Goal: Information Seeking & Learning: Learn about a topic

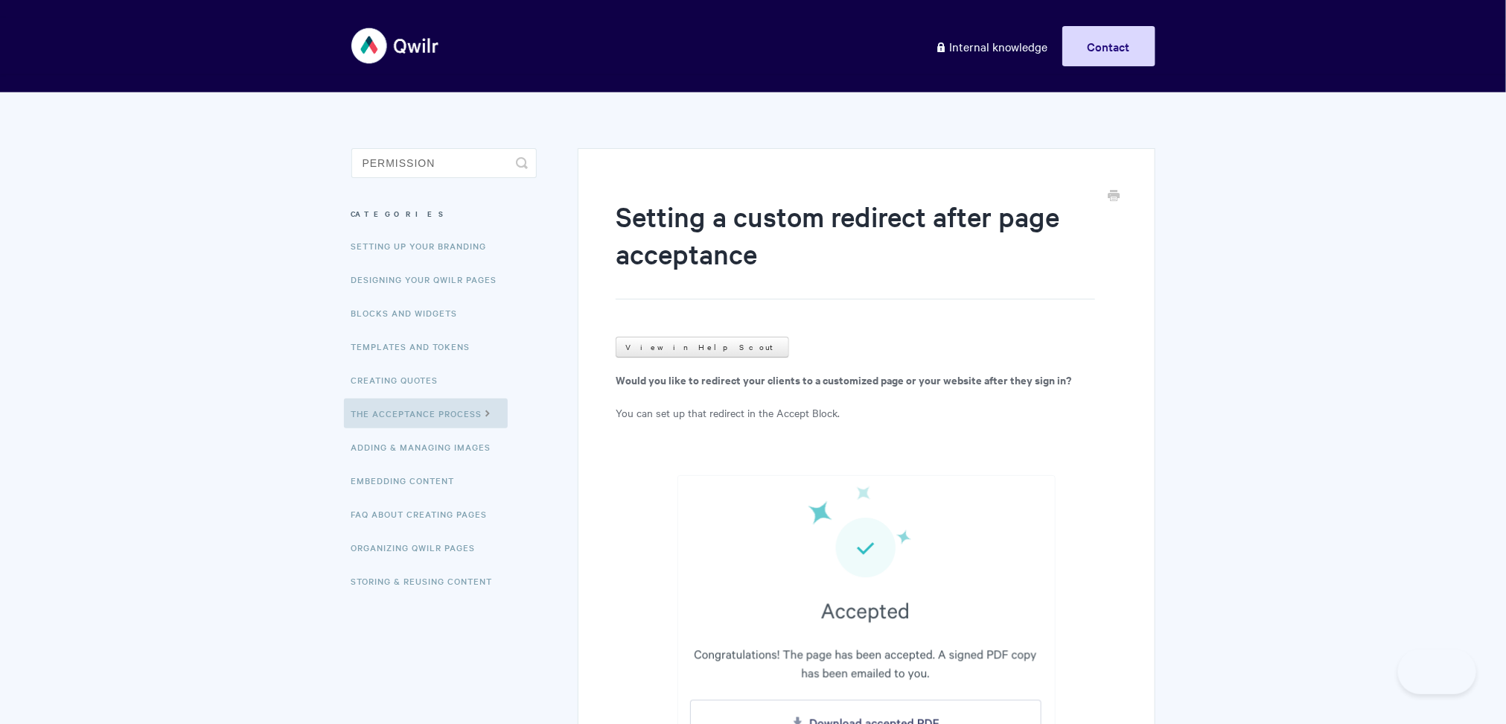
type input "permission"
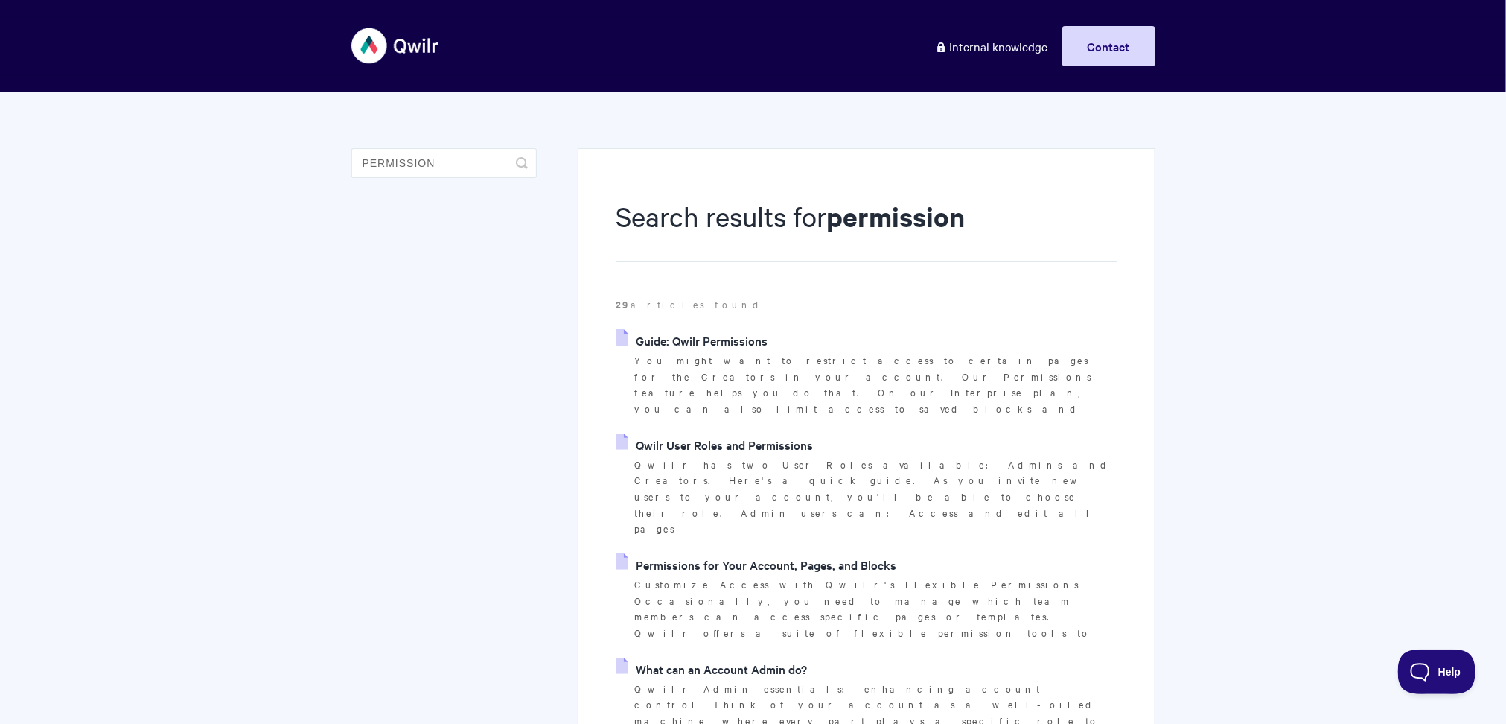
click at [743, 433] on link "Qwilr User Roles and Permissions" at bounding box center [714, 444] width 197 height 22
click at [672, 330] on link "Guide: Qwilr Permissions" at bounding box center [691, 340] width 151 height 22
click at [761, 553] on link "Permissions for Your Account, Pages, and Blocks" at bounding box center [756, 564] width 280 height 22
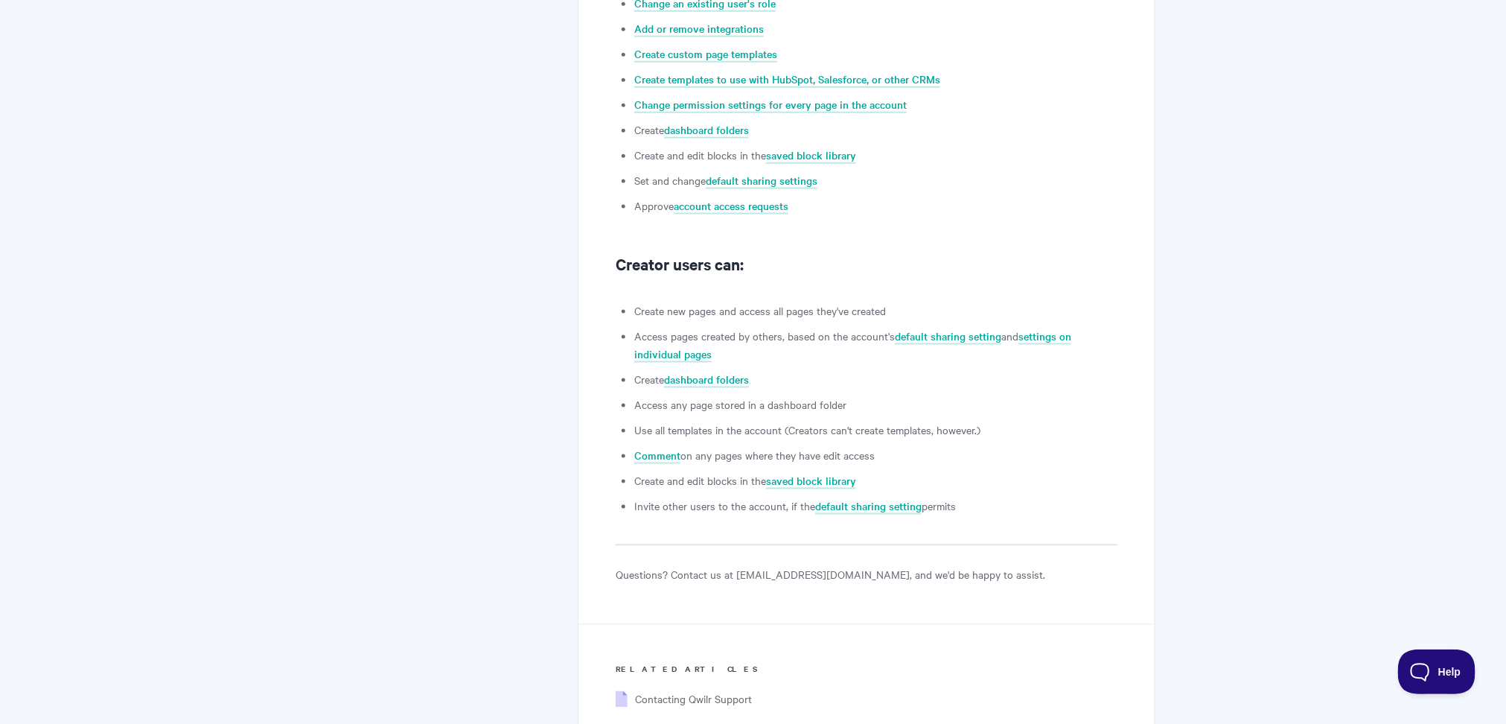
scroll to position [1098, 0]
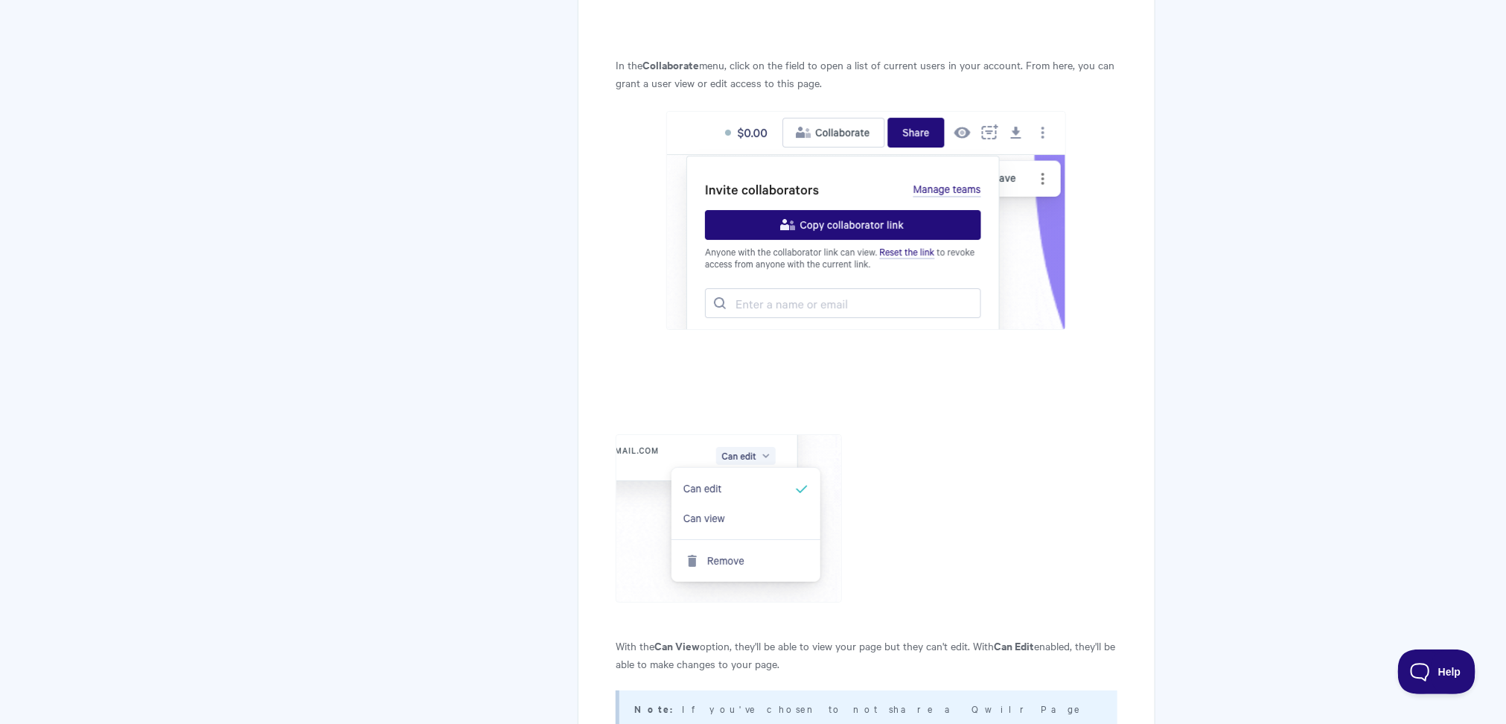
scroll to position [2656, 0]
